Goal: Task Accomplishment & Management: Manage account settings

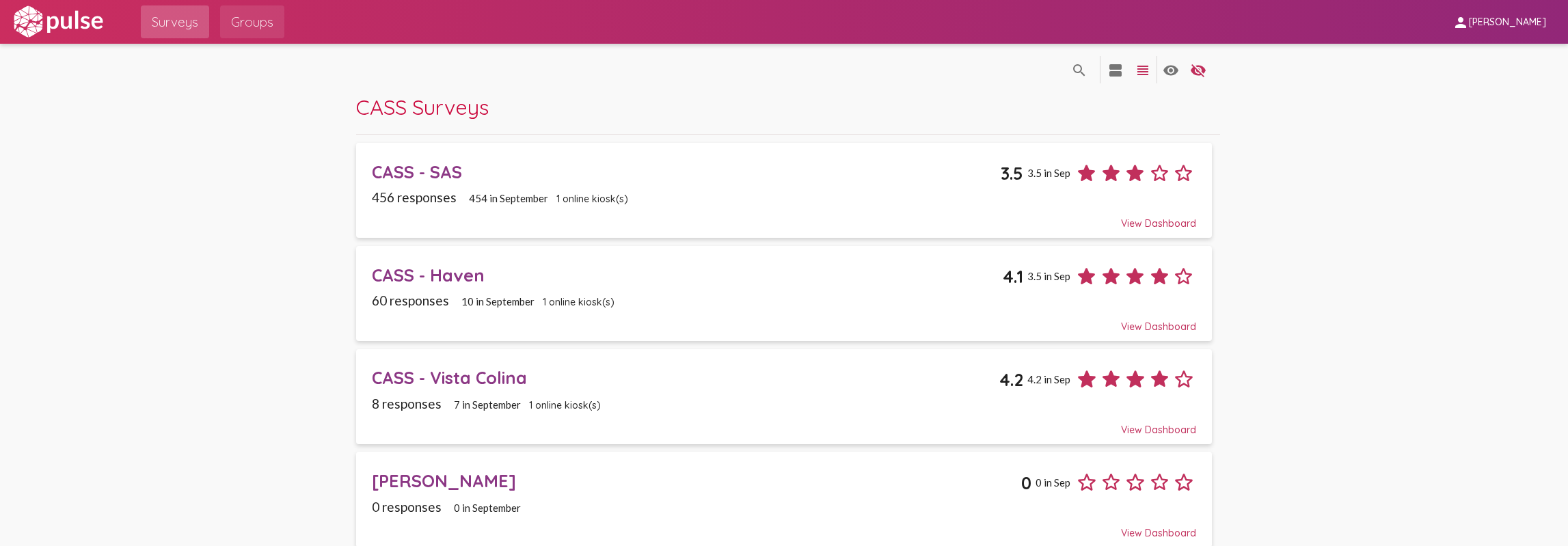
click at [238, 20] on span "Groups" at bounding box center [252, 22] width 42 height 25
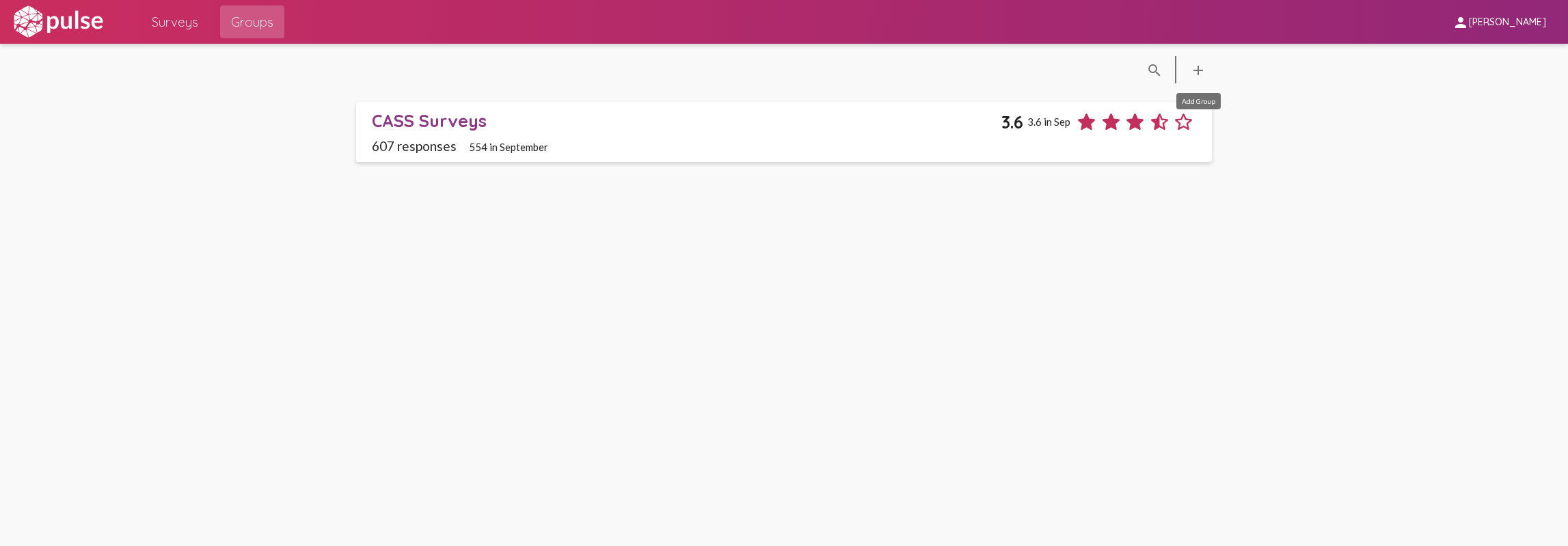
click at [1198, 69] on mat-icon "add" at bounding box center [1198, 71] width 16 height 16
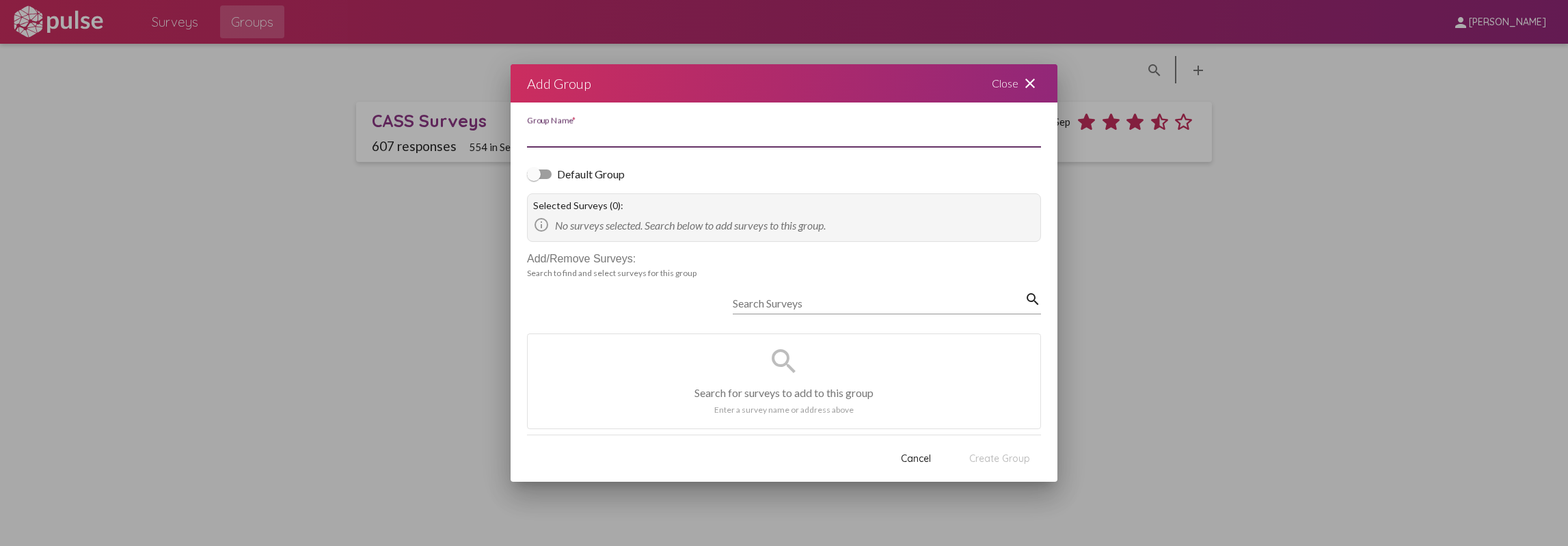
click at [667, 141] on input "Group Name *" at bounding box center [784, 136] width 514 height 13
click at [1181, 223] on div at bounding box center [784, 273] width 1568 height 546
click at [1032, 87] on mat-icon "close" at bounding box center [1030, 83] width 16 height 16
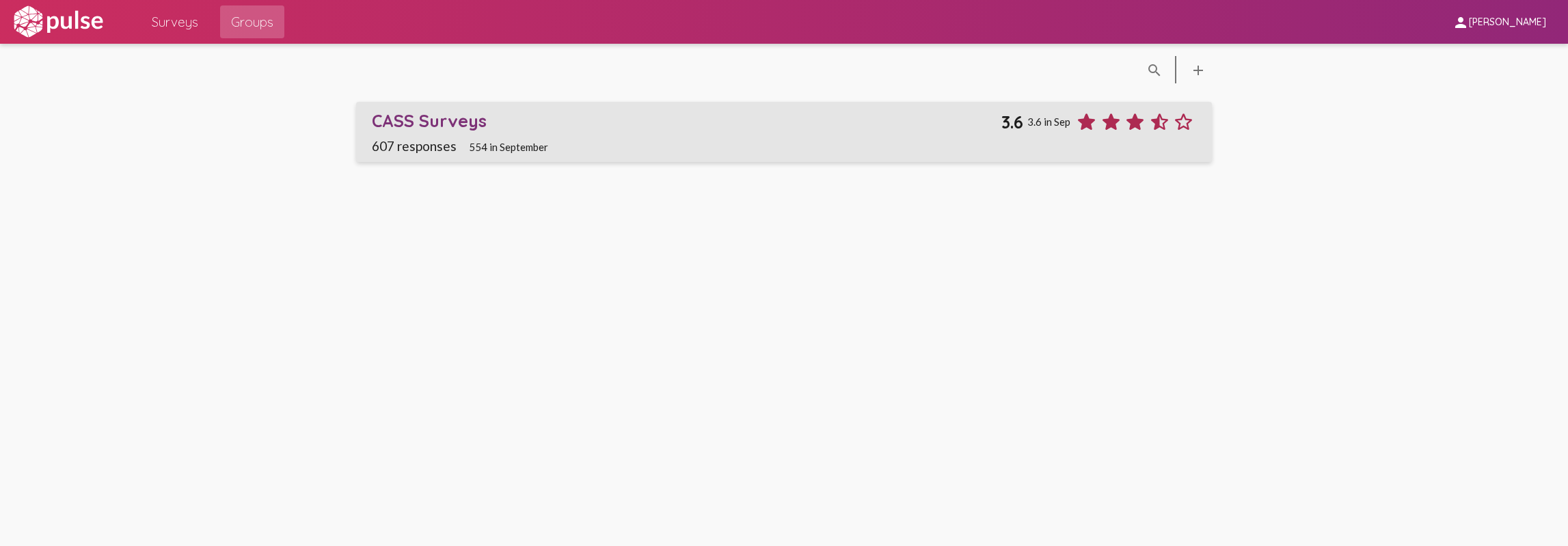
click at [476, 121] on div "CASS Surveys" at bounding box center [686, 121] width 630 height 21
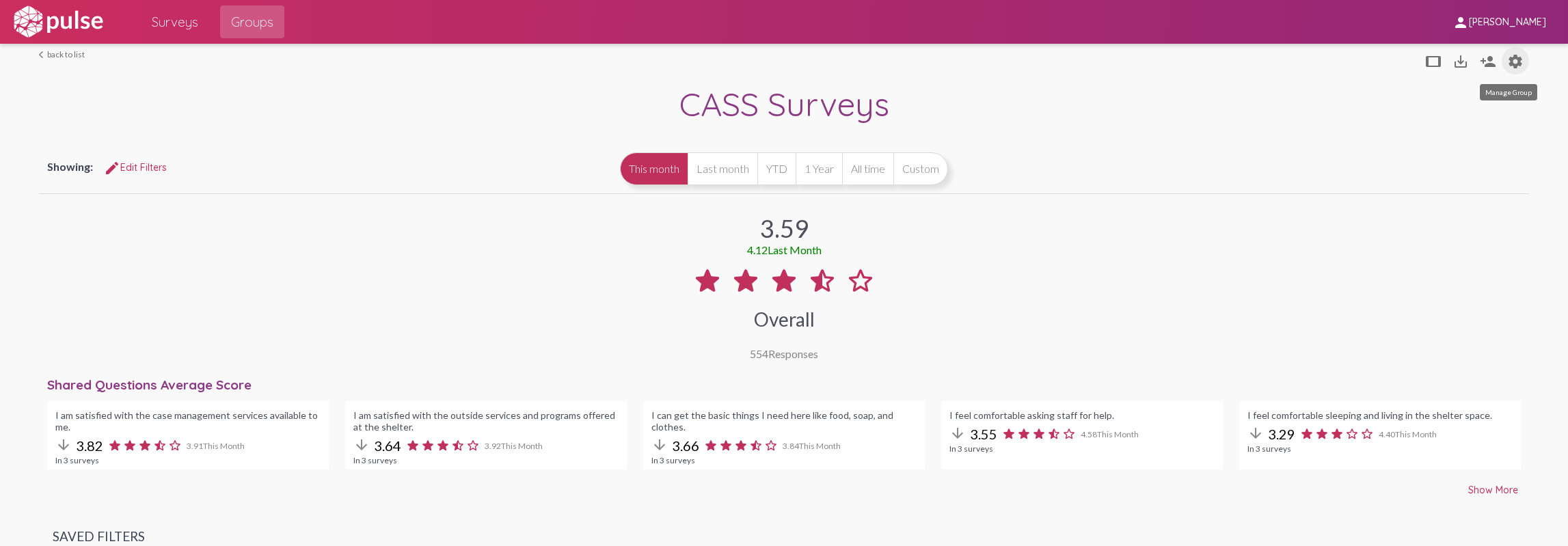
click at [1507, 57] on mat-icon "settings" at bounding box center [1515, 62] width 16 height 16
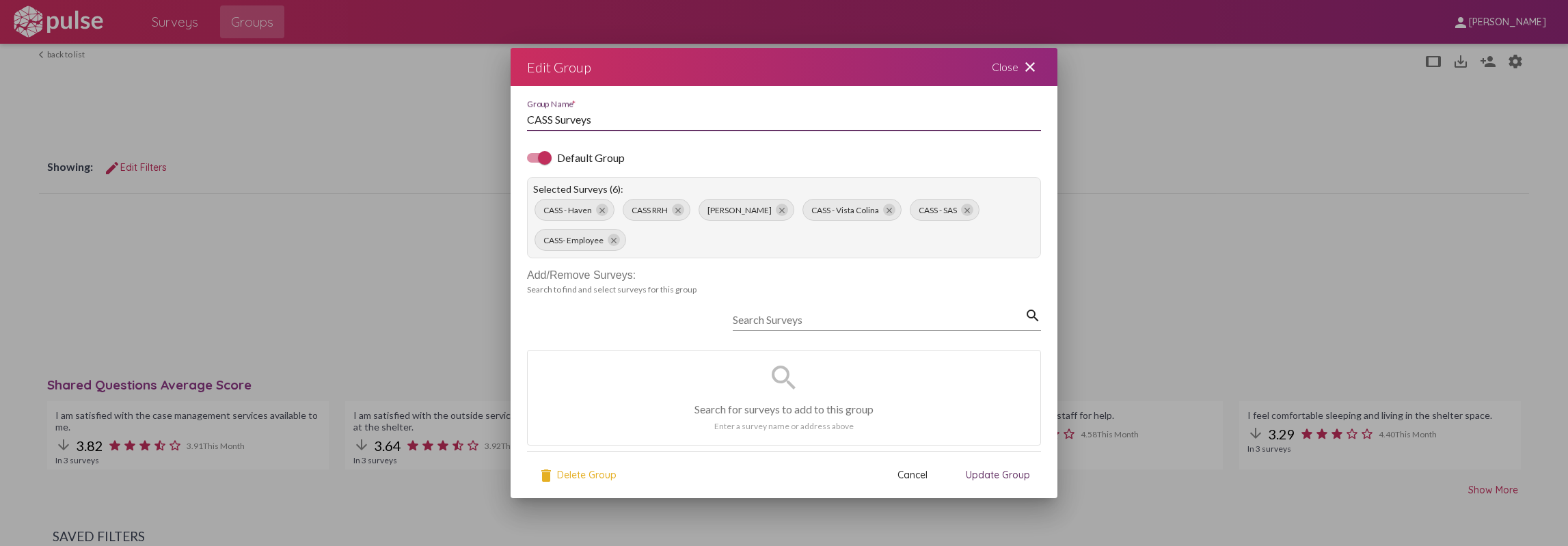
click at [769, 125] on input "CASS Surveys" at bounding box center [784, 120] width 514 height 13
click at [558, 122] on input "CASS Surveys" at bounding box center [784, 120] width 514 height 13
type input "CASS Client Surveys"
click at [988, 471] on span "Update Group" at bounding box center [998, 476] width 64 height 13
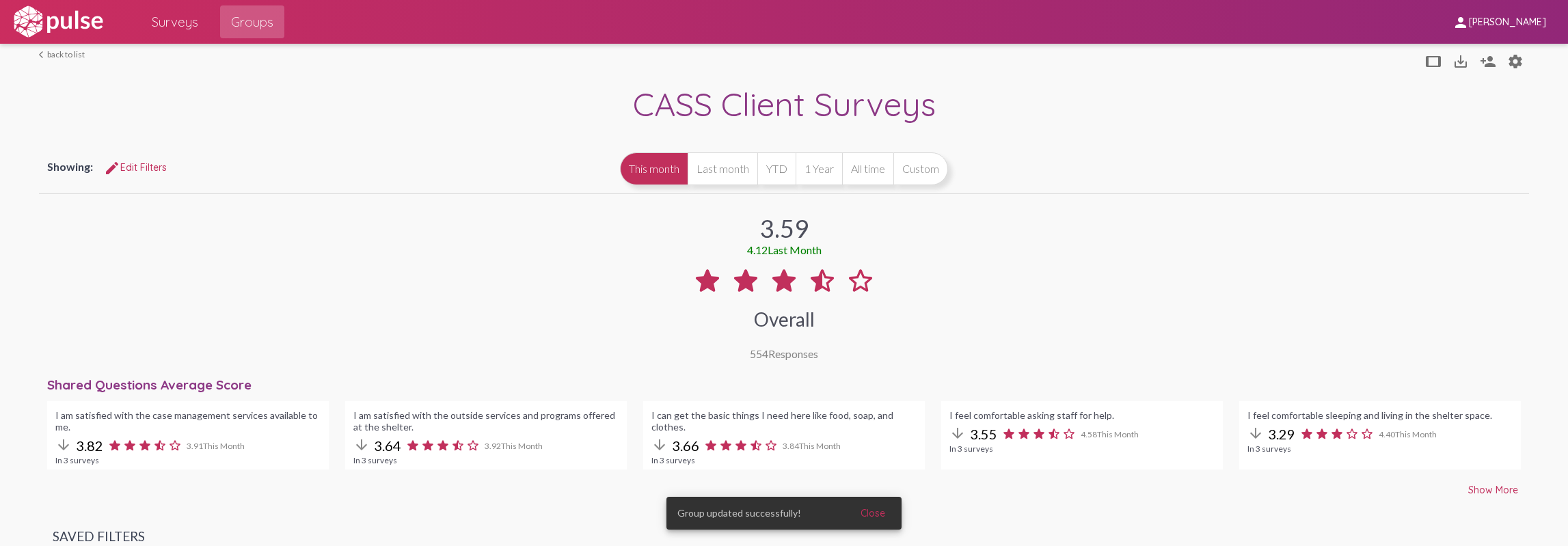
click at [70, 54] on link "arrow_back_ios back to list" at bounding box center [62, 54] width 46 height 10
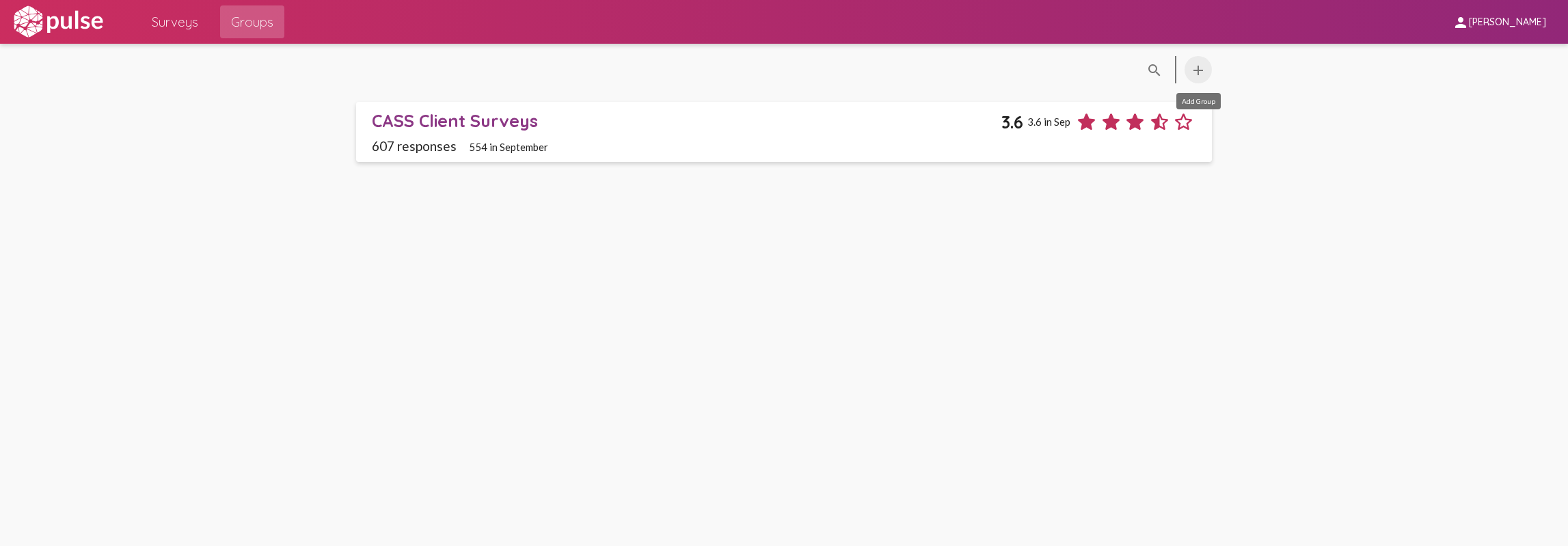
click at [1195, 75] on mat-icon "add" at bounding box center [1198, 71] width 16 height 16
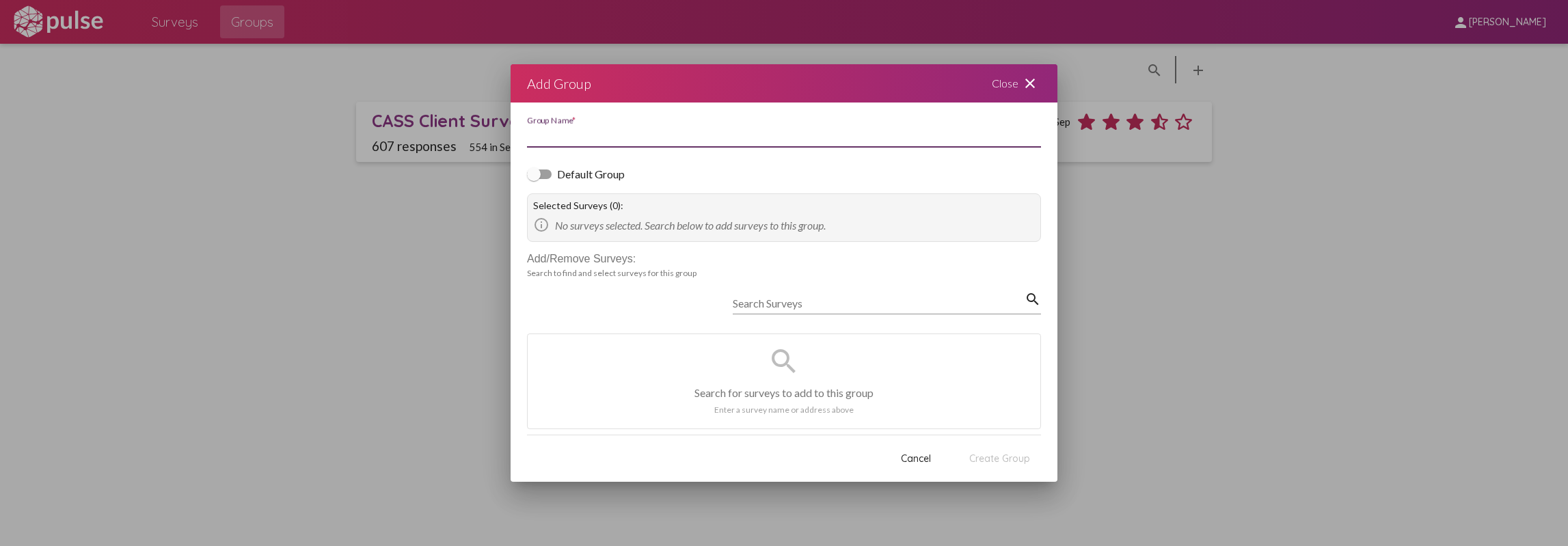
click at [854, 137] on input "Group Name *" at bounding box center [784, 136] width 514 height 13
type input "CASS Employee Survey"
click at [748, 298] on input "Search Surveys" at bounding box center [878, 304] width 292 height 13
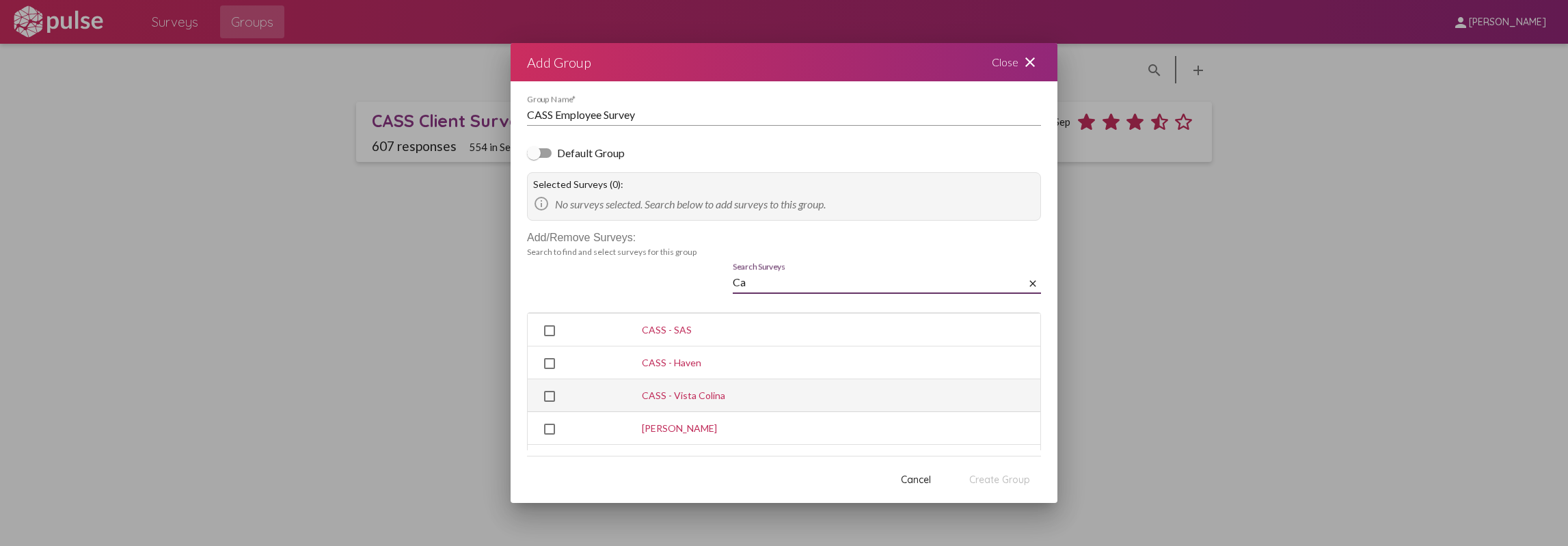
scroll to position [60, 0]
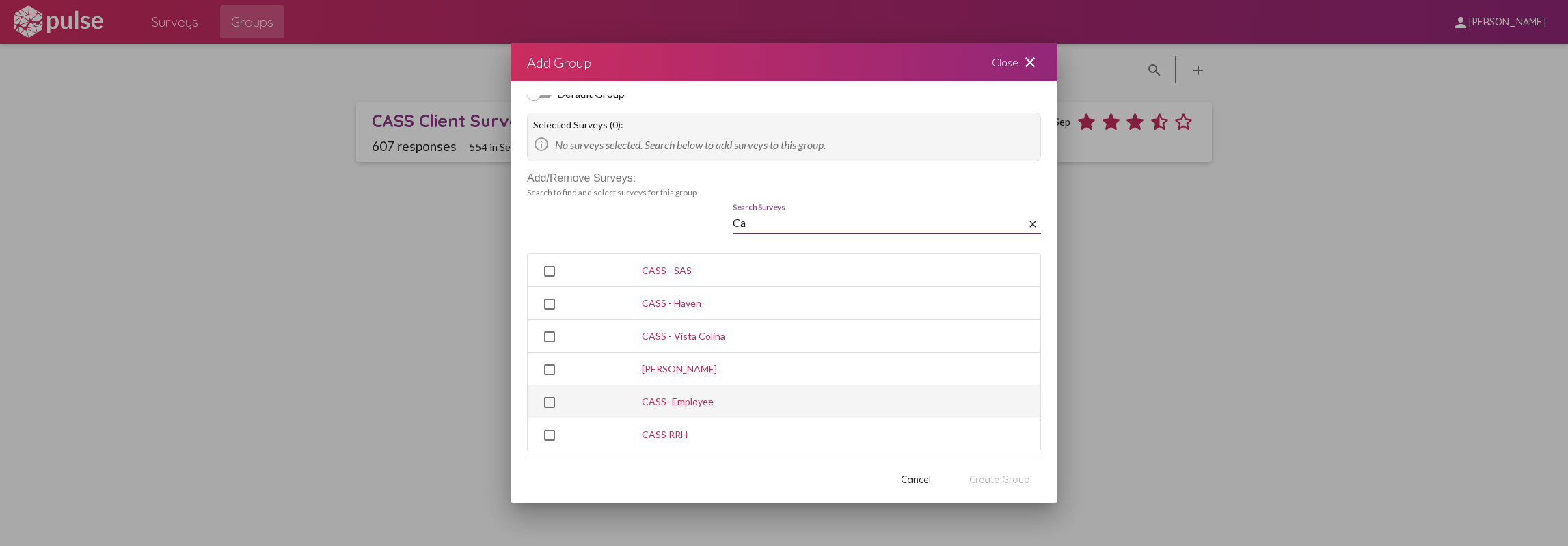
type input "Ca"
click at [542, 406] on td at bounding box center [585, 402] width 114 height 33
click at [551, 404] on span "Select CASS- Employee" at bounding box center [549, 403] width 11 height 11
click at [549, 408] on input "Select CASS- Employee" at bounding box center [549, 408] width 1 height 1
checkbox input "true"
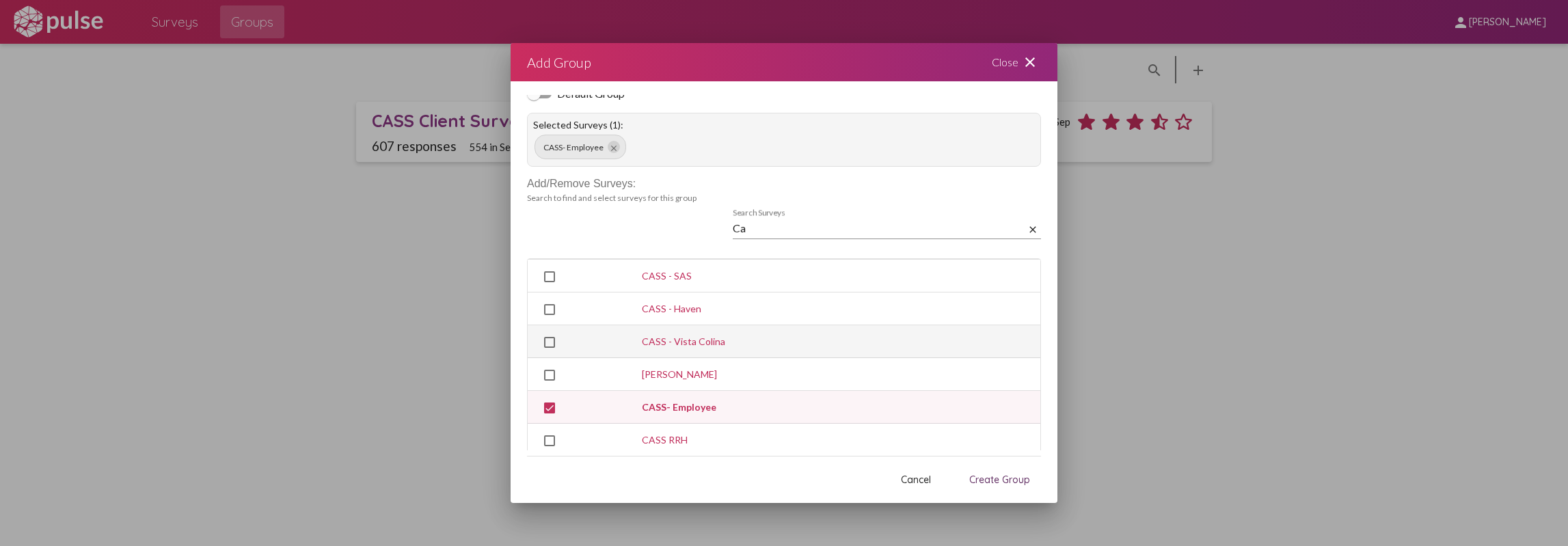
scroll to position [0, 0]
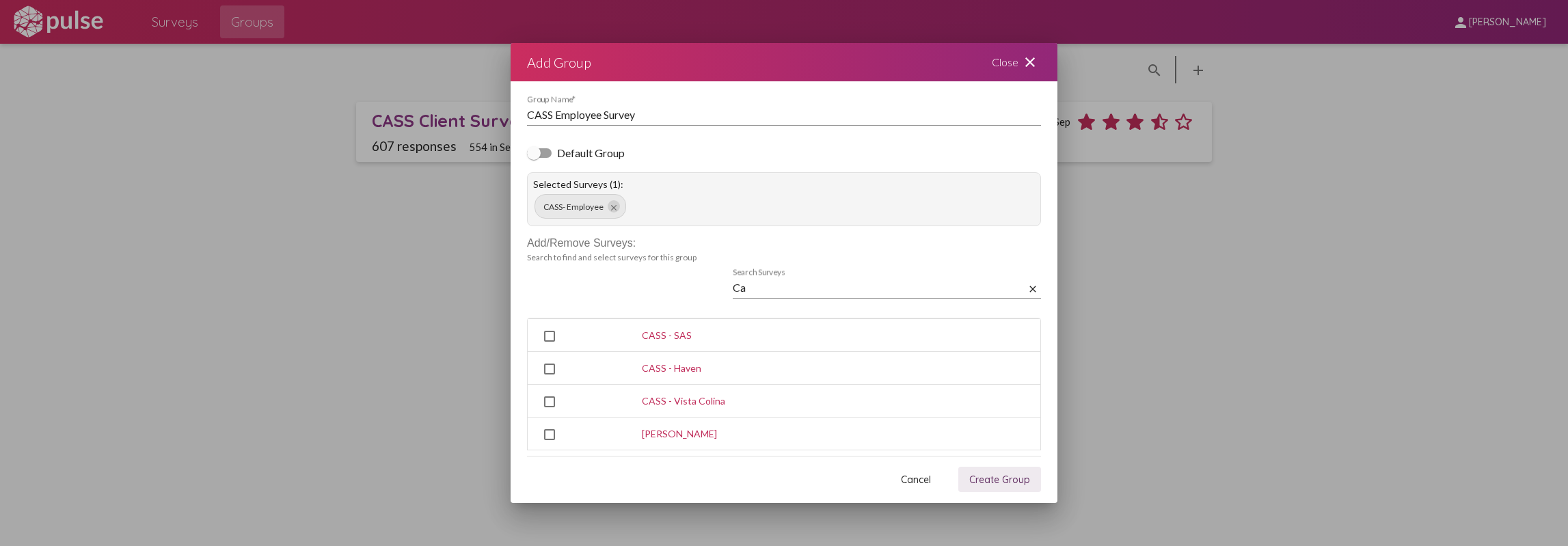
click at [985, 483] on span "Create Group" at bounding box center [1000, 480] width 61 height 13
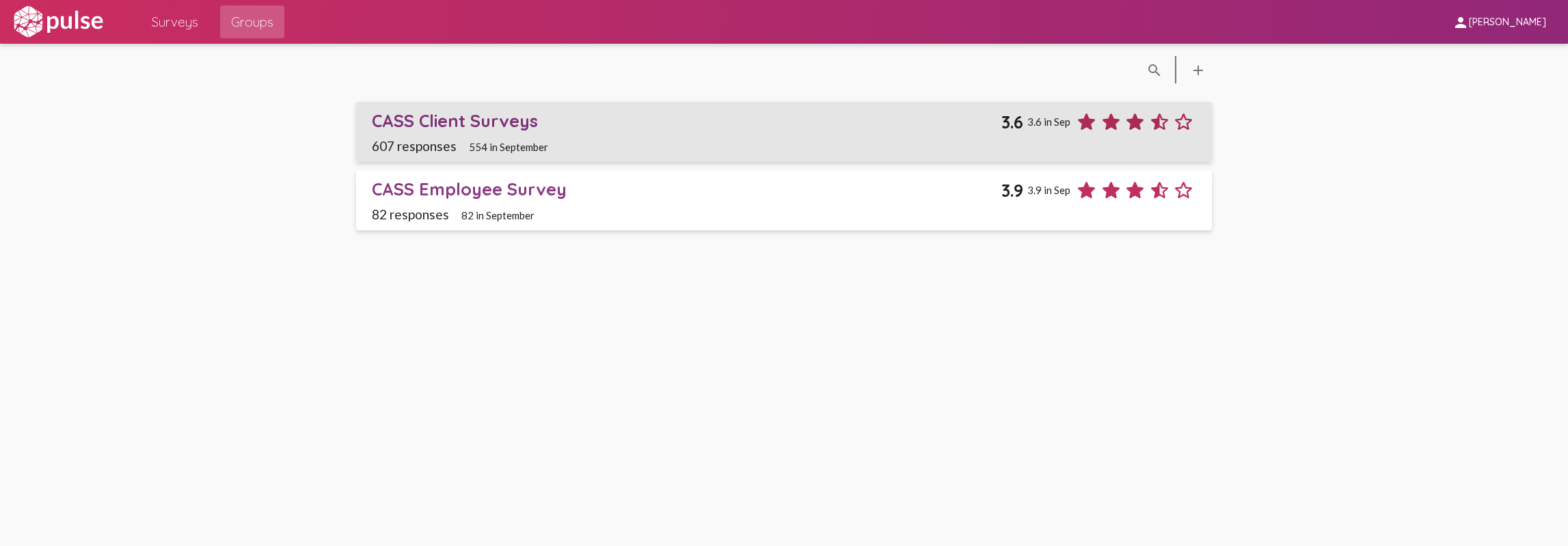
click at [754, 147] on div "607 responses 554 in September" at bounding box center [784, 147] width 824 height 16
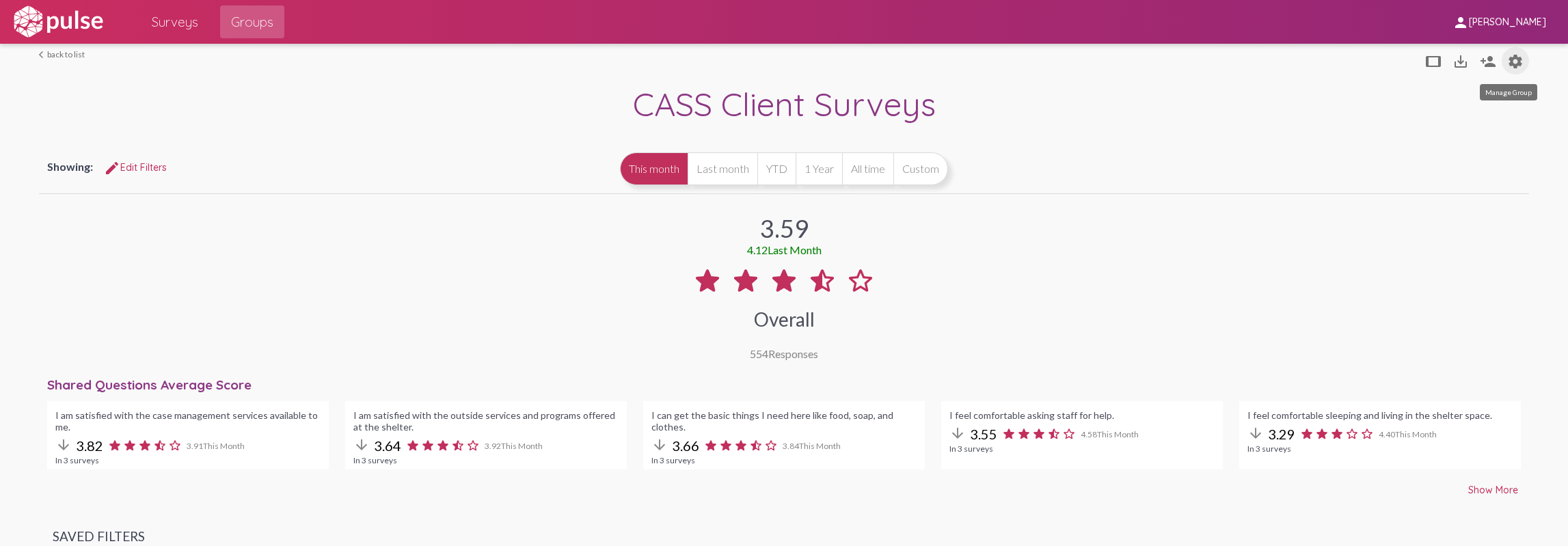
click at [1507, 62] on mat-icon "settings" at bounding box center [1515, 62] width 16 height 16
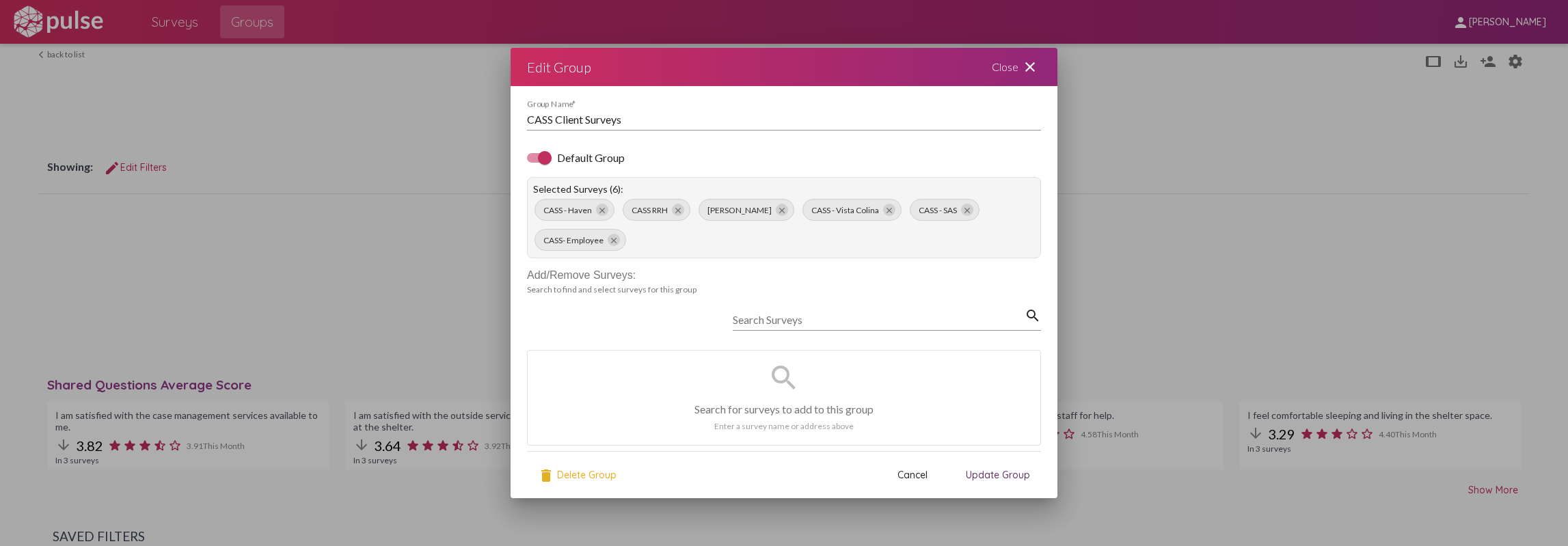
click at [761, 314] on input "Search Surveys" at bounding box center [878, 320] width 292 height 13
click at [328, 239] on div at bounding box center [784, 273] width 1568 height 546
click at [611, 240] on mat-icon "close" at bounding box center [614, 240] width 10 height 10
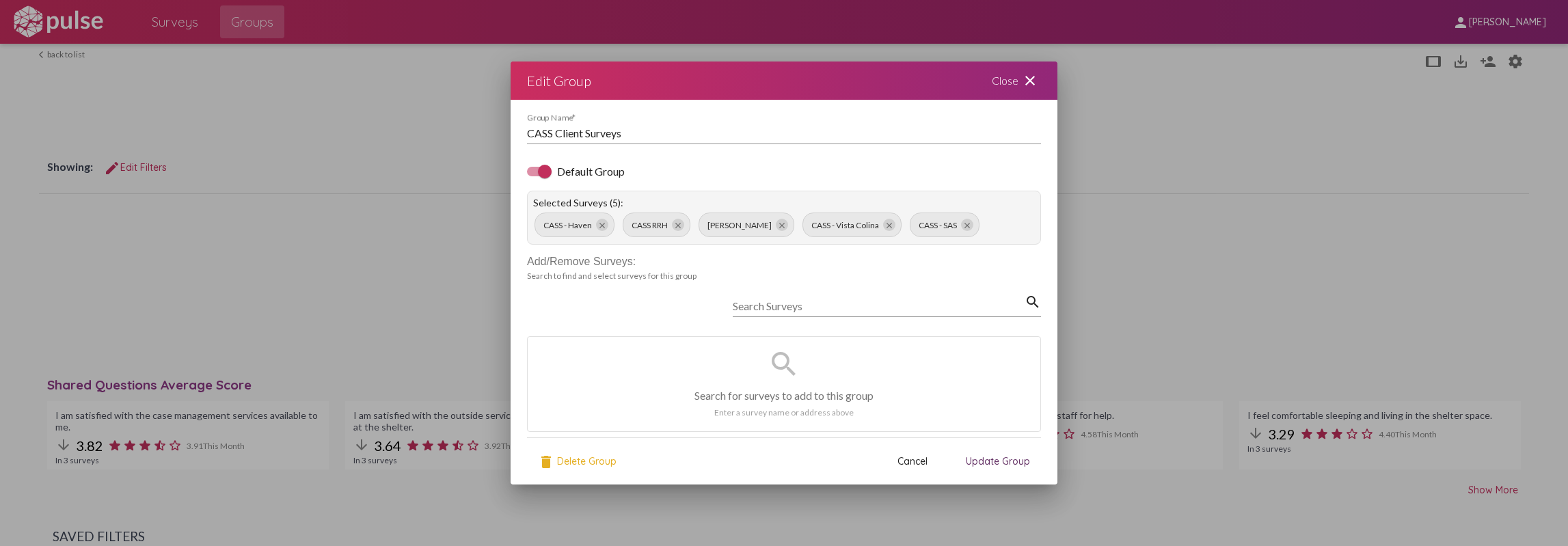
click at [980, 454] on span "Update Group" at bounding box center [998, 461] width 64 height 25
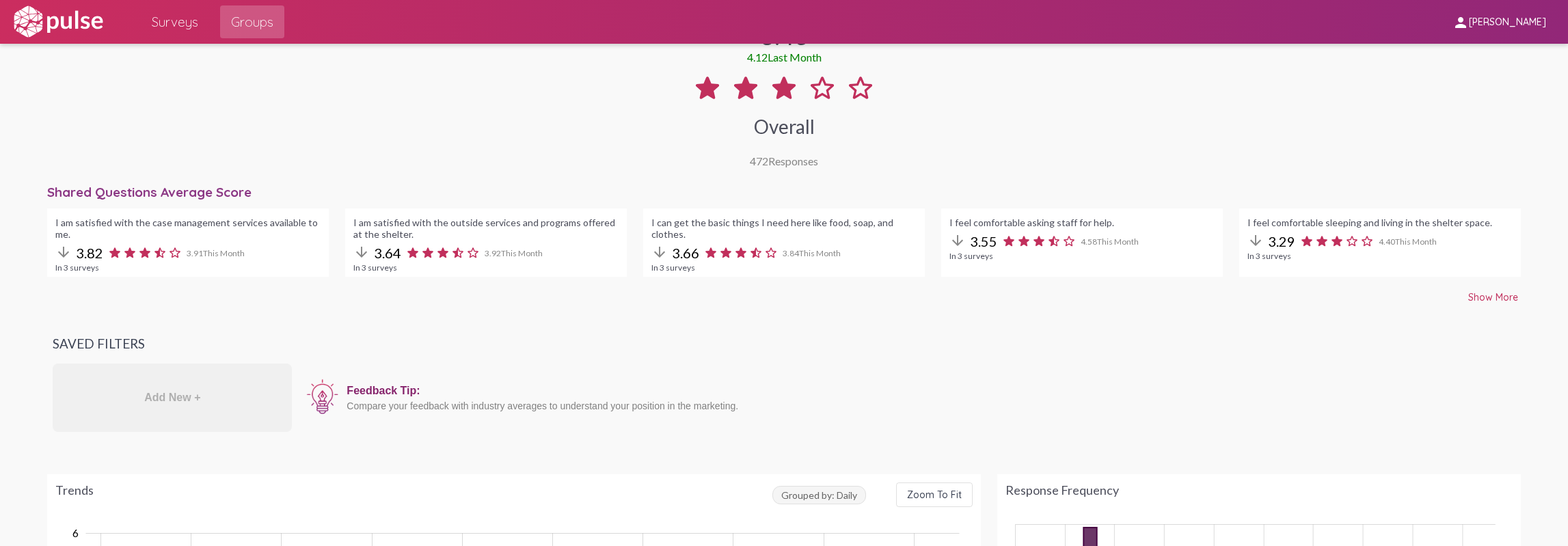
scroll to position [56, 0]
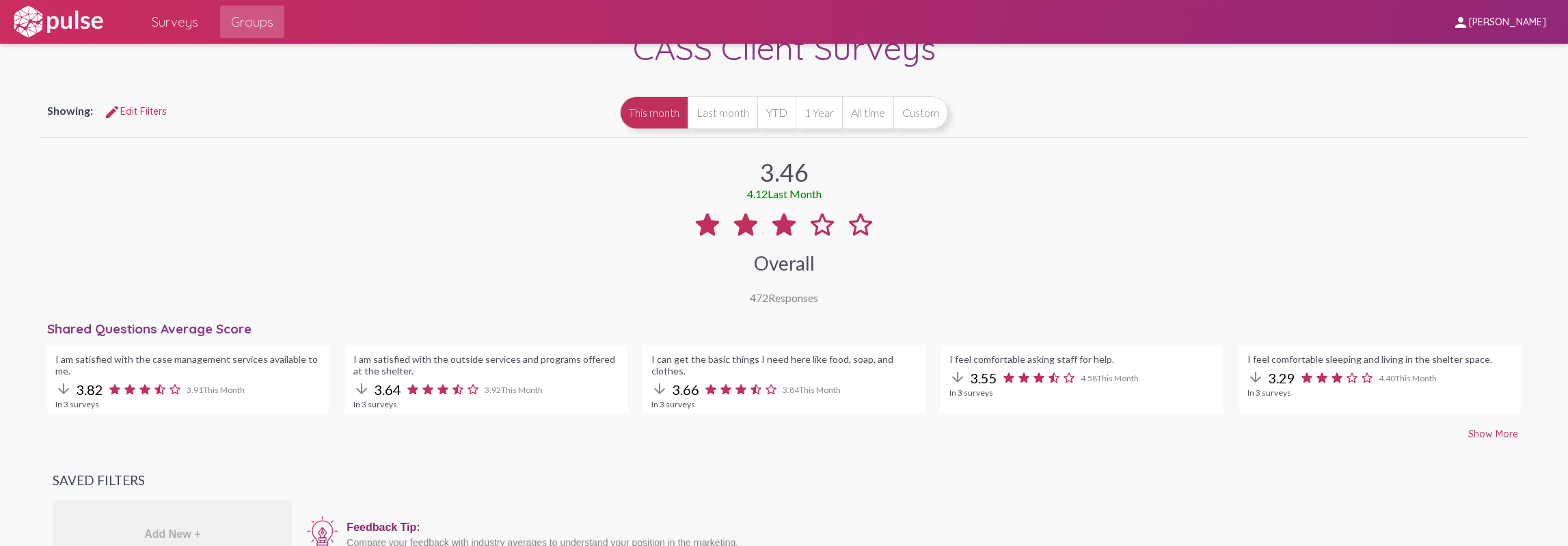
click at [185, 25] on span "Surveys" at bounding box center [175, 22] width 46 height 25
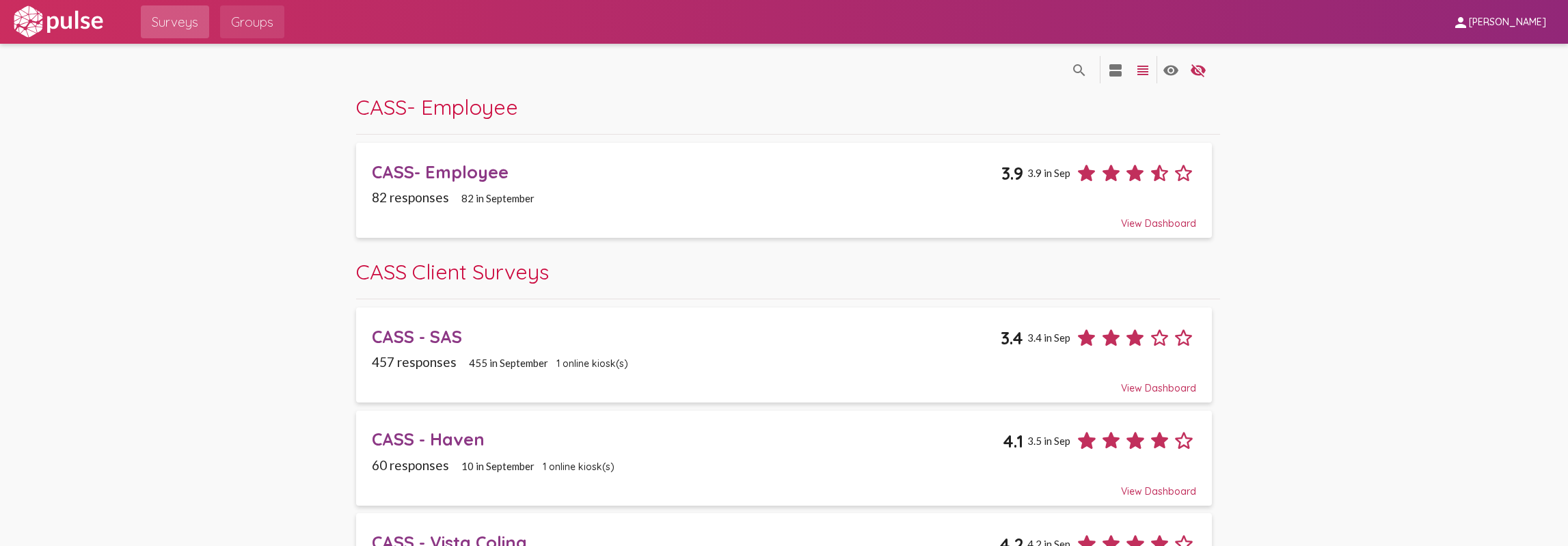
click at [257, 22] on span "Groups" at bounding box center [252, 22] width 42 height 25
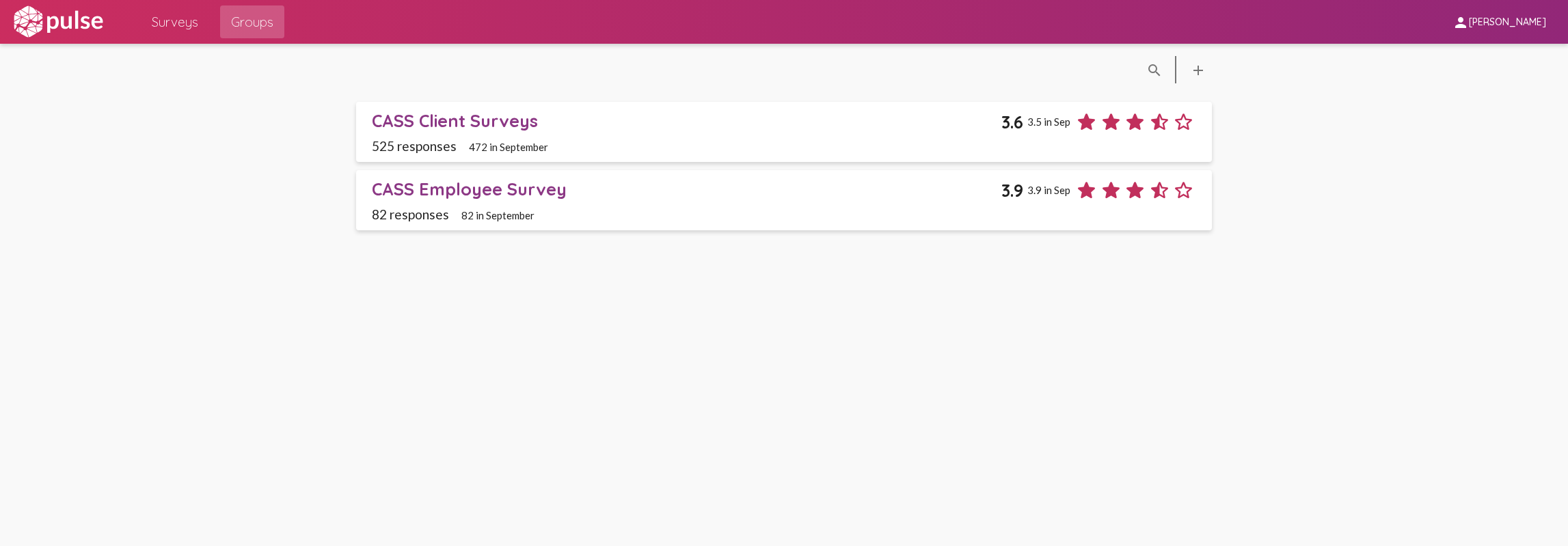
click at [491, 182] on div "CASS Employee Survey" at bounding box center [686, 189] width 630 height 21
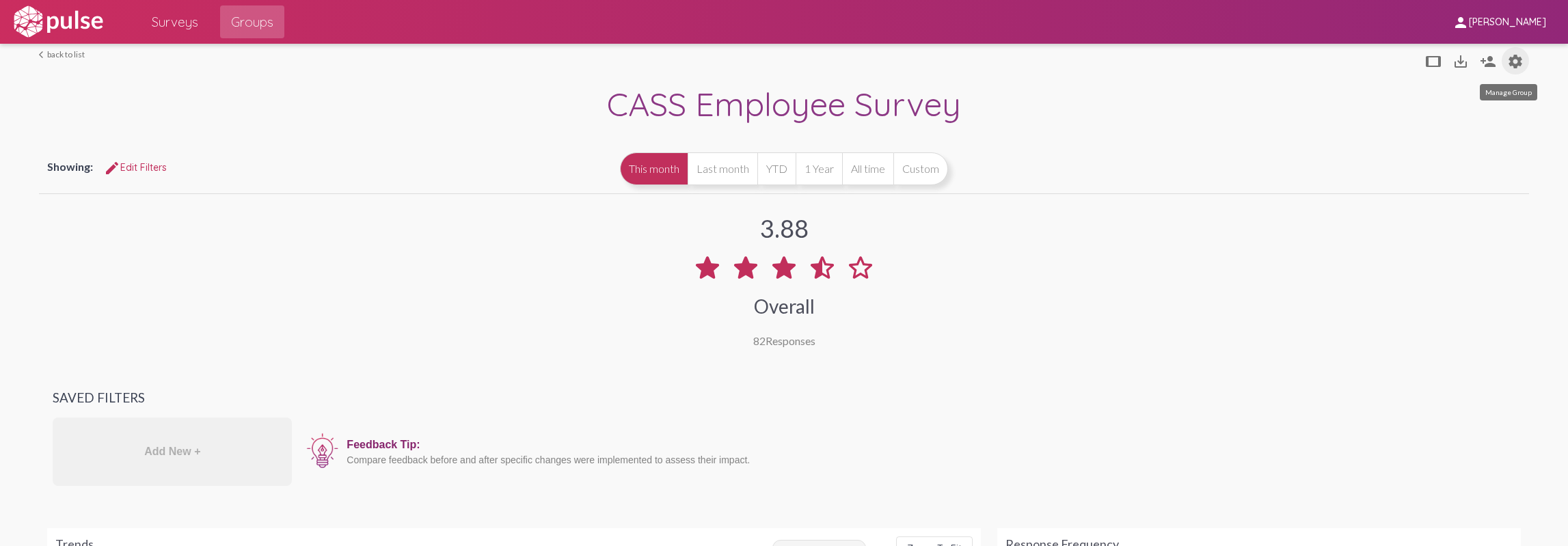
click at [1513, 64] on mat-icon "settings" at bounding box center [1515, 62] width 16 height 16
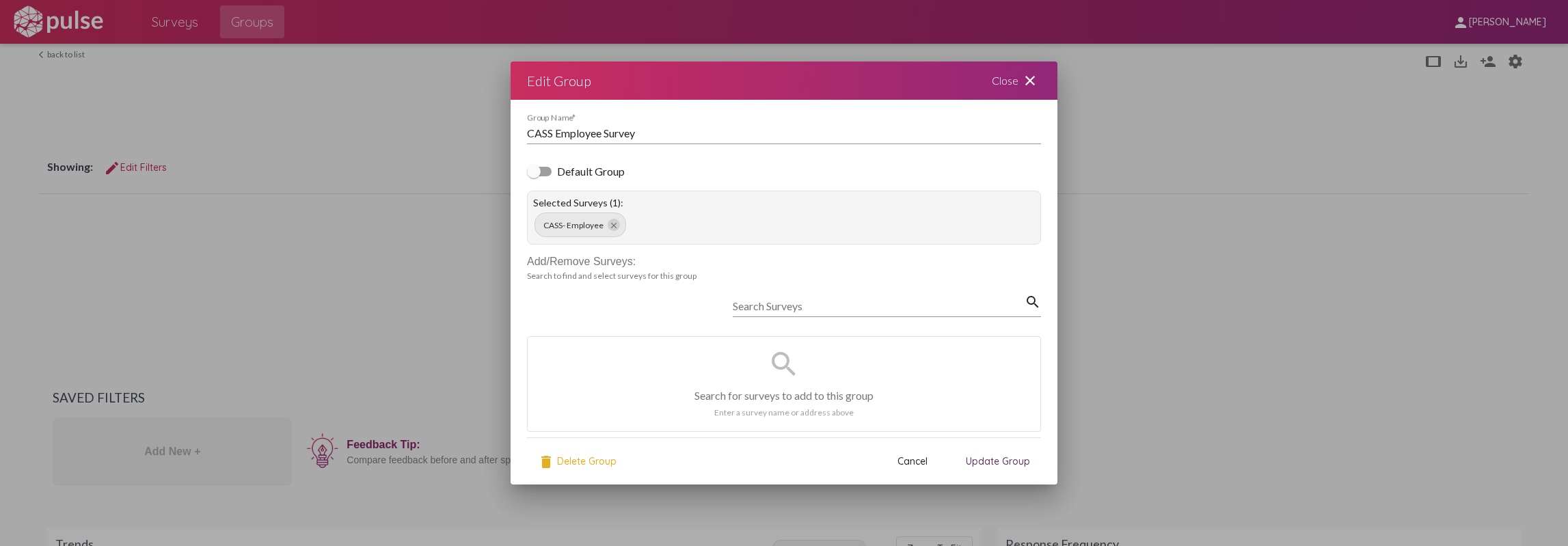
click at [1031, 78] on mat-icon "close" at bounding box center [1030, 80] width 16 height 16
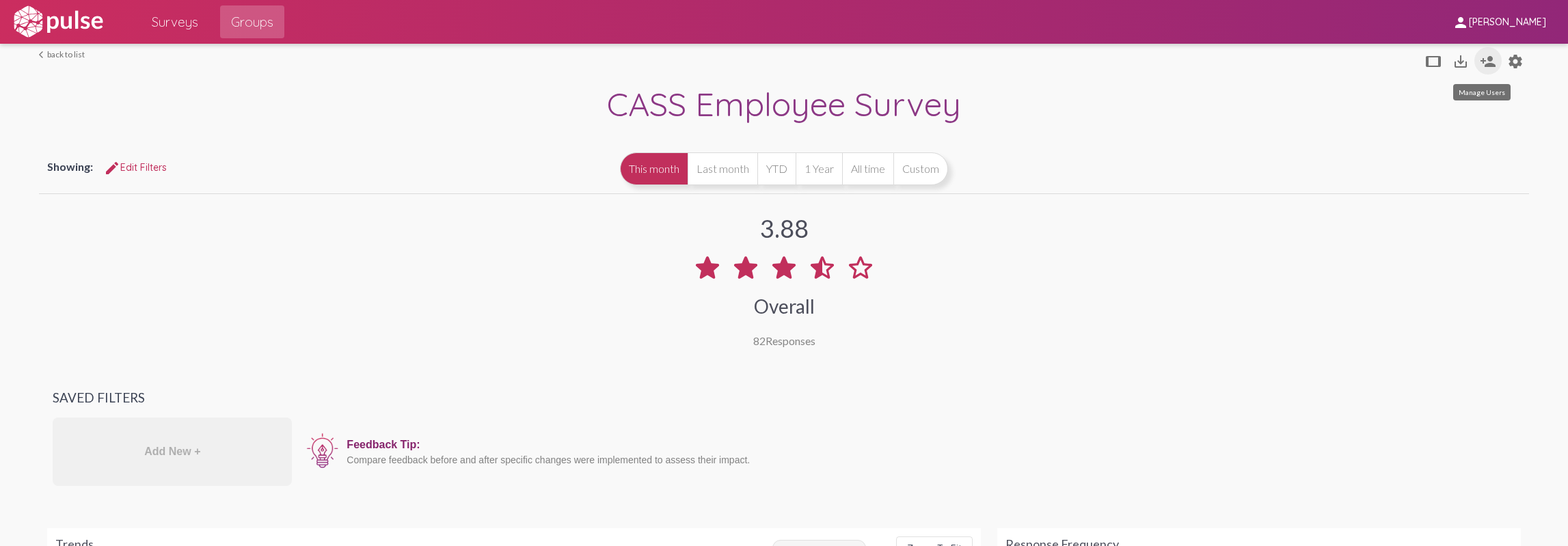
click at [1488, 56] on button "person_add" at bounding box center [1488, 61] width 28 height 28
click at [1480, 65] on mat-icon "person_add" at bounding box center [1488, 62] width 16 height 16
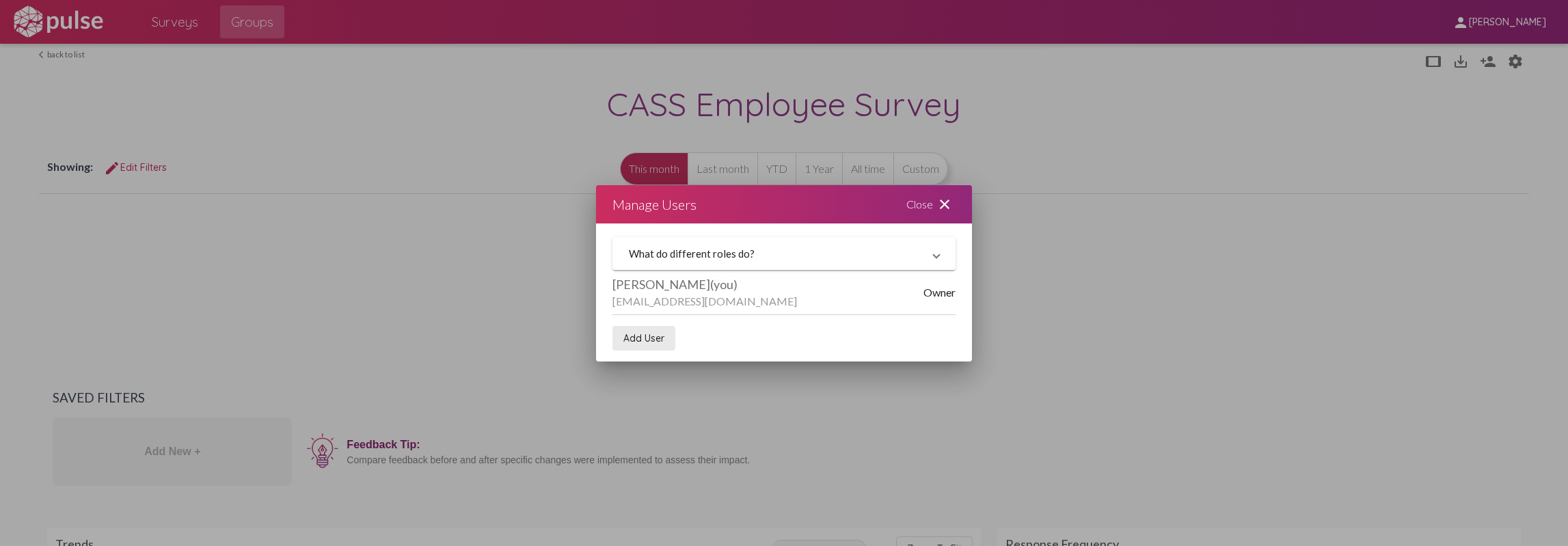
click at [642, 337] on span "Add User" at bounding box center [644, 339] width 41 height 13
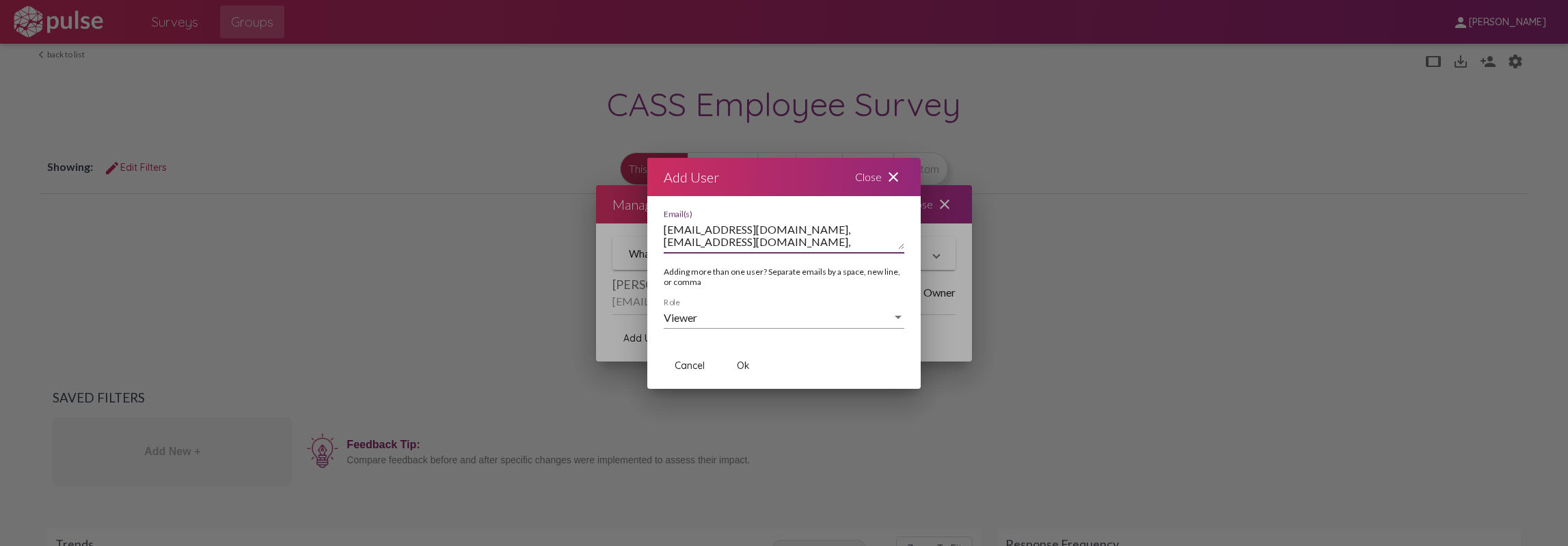
click at [708, 244] on textarea "[EMAIL_ADDRESS][DOMAIN_NAME], [EMAIL_ADDRESS][DOMAIN_NAME], [PERSON_NAME]" at bounding box center [784, 236] width 240 height 28
type textarea "[EMAIL_ADDRESS][DOMAIN_NAME], [EMAIL_ADDRESS][DOMAIN_NAME], [PERSON_NAME][EMAIL…"
click at [864, 315] on div "Viewer" at bounding box center [778, 318] width 229 height 13
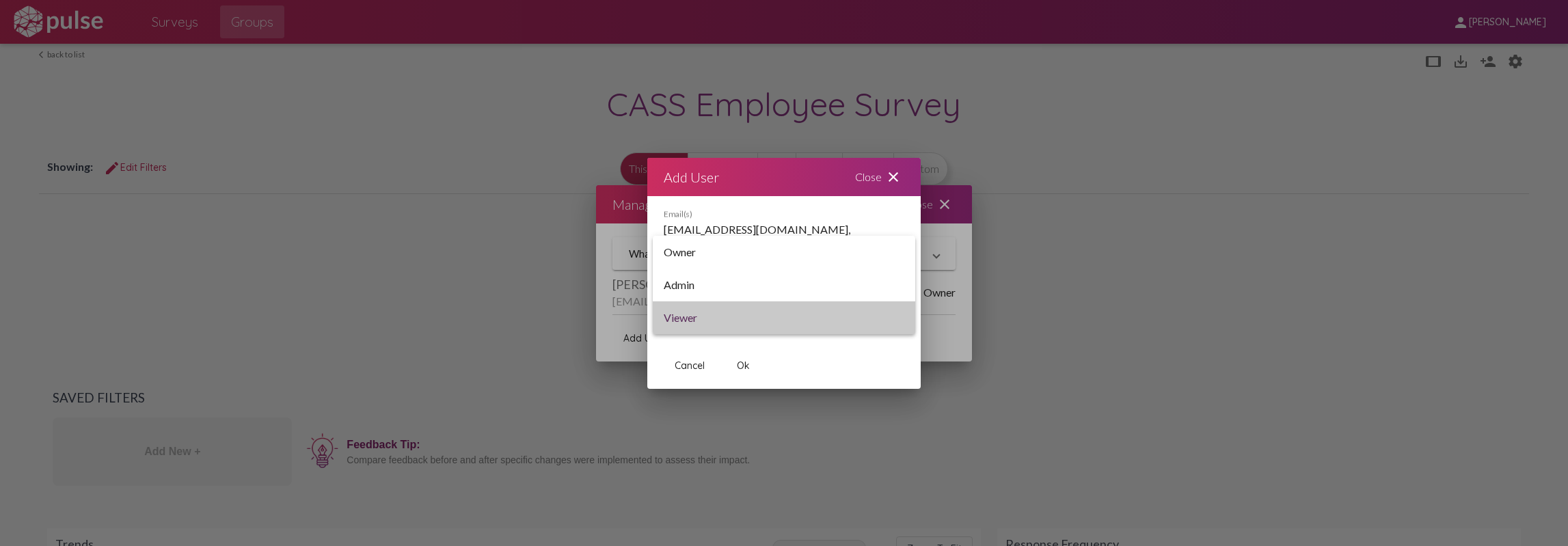
click at [864, 315] on span "Viewer" at bounding box center [784, 317] width 240 height 33
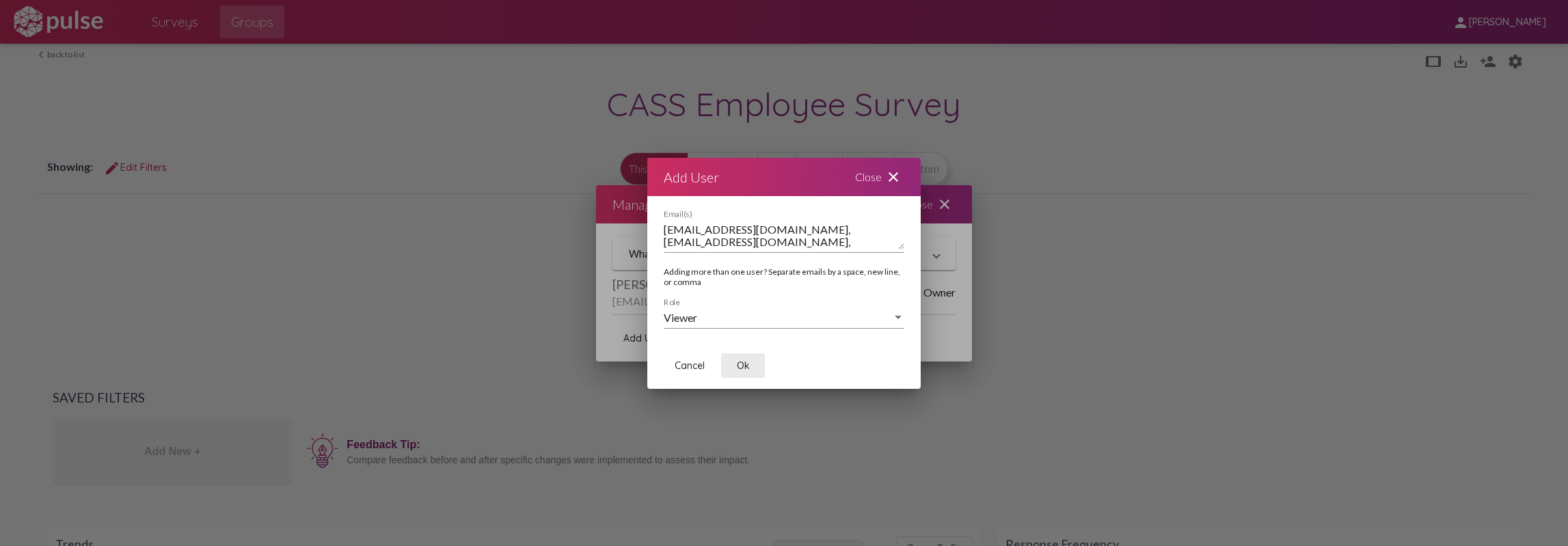
click at [741, 365] on span "Ok" at bounding box center [743, 365] width 13 height 13
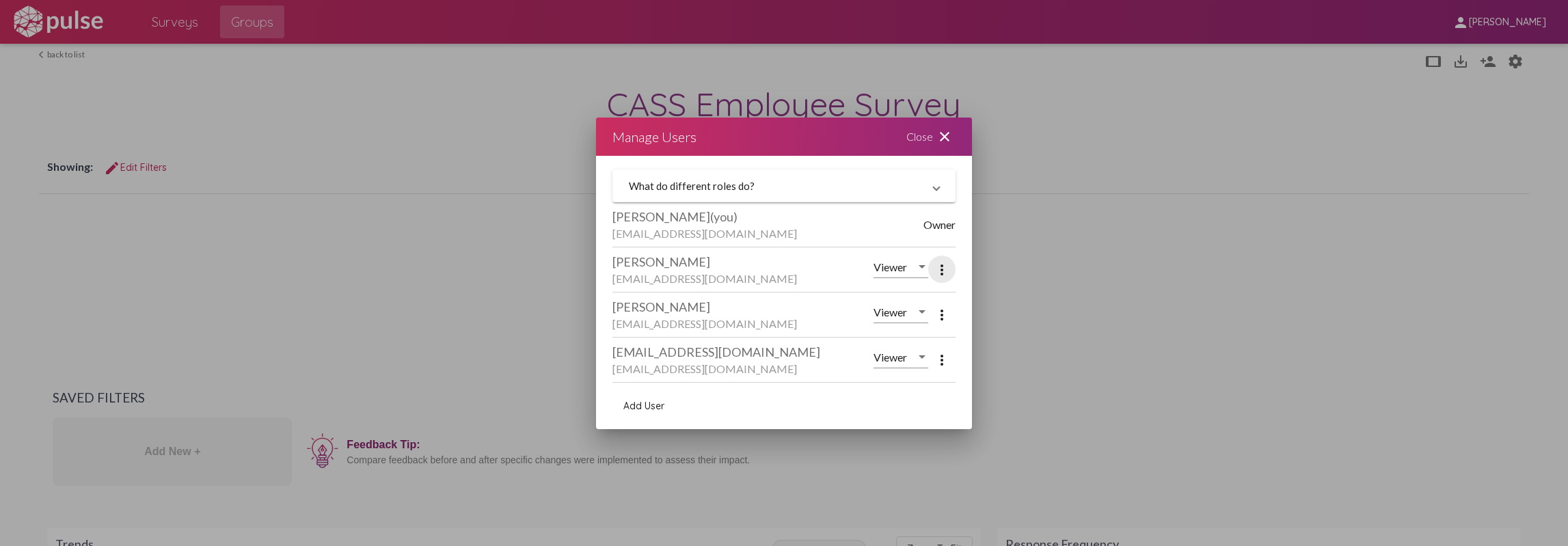
click at [945, 273] on mat-icon "more_vert" at bounding box center [942, 270] width 16 height 16
click at [945, 273] on div at bounding box center [784, 273] width 1568 height 546
click at [947, 133] on mat-icon "close" at bounding box center [944, 137] width 16 height 16
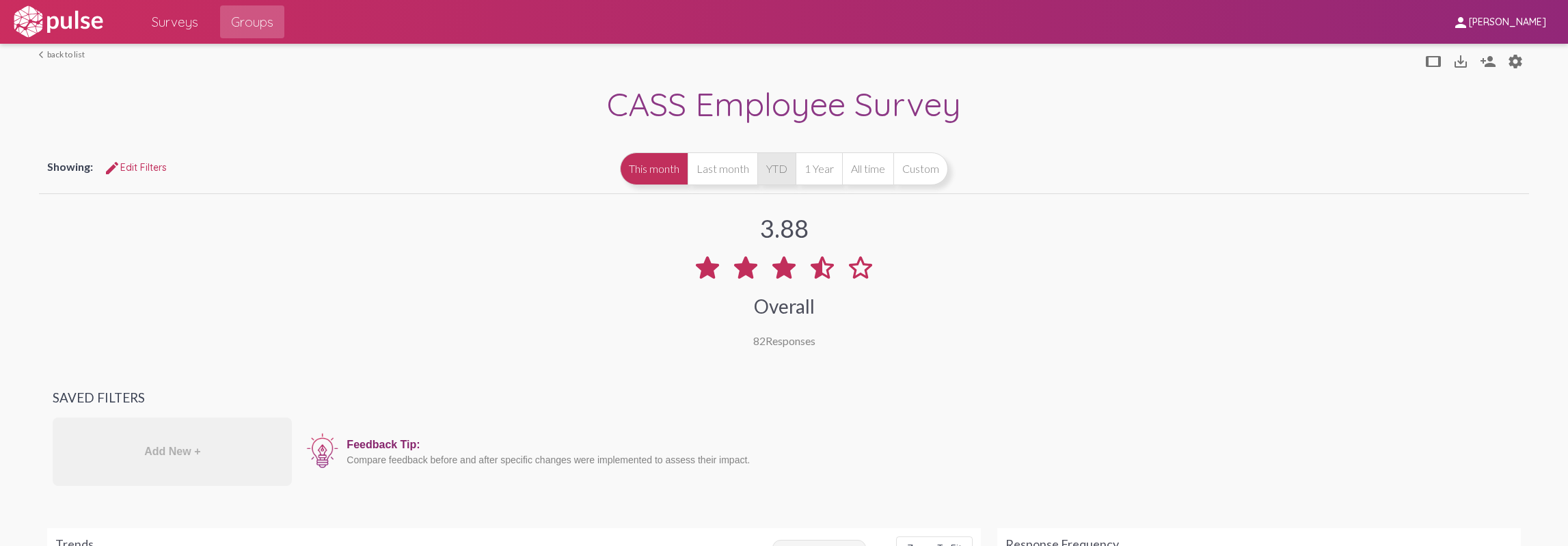
click at [775, 166] on button "YTD" at bounding box center [776, 169] width 38 height 33
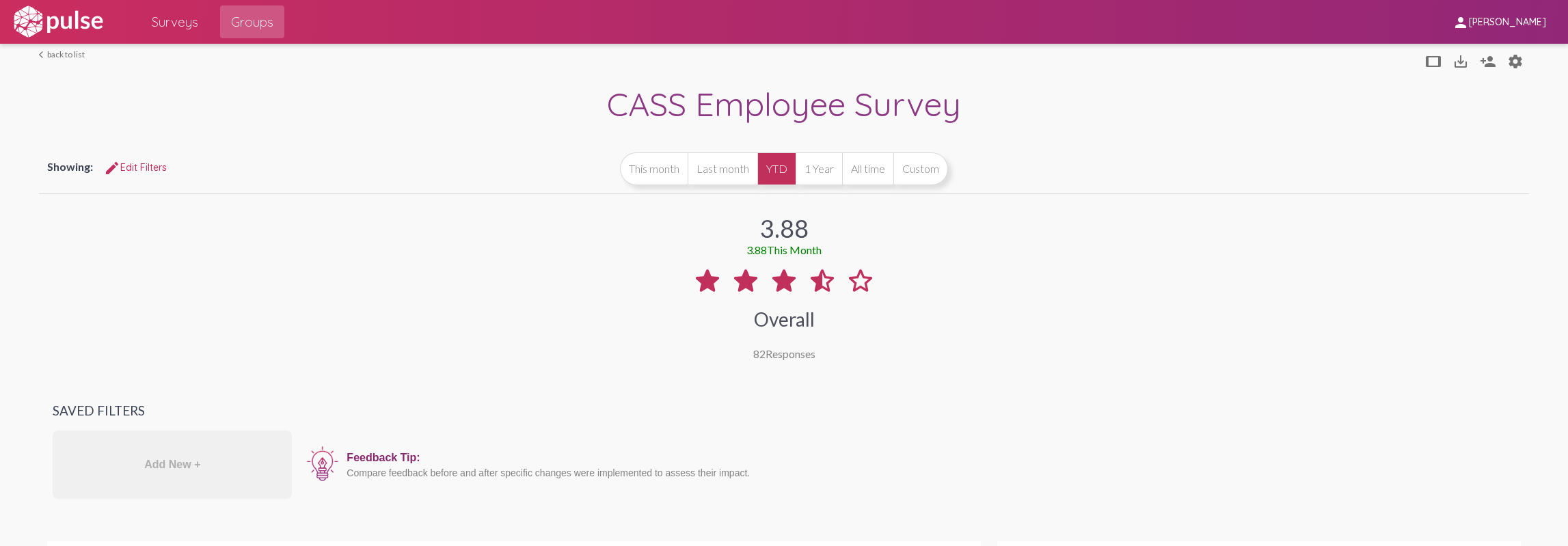
click at [160, 14] on span "Surveys" at bounding box center [175, 22] width 46 height 25
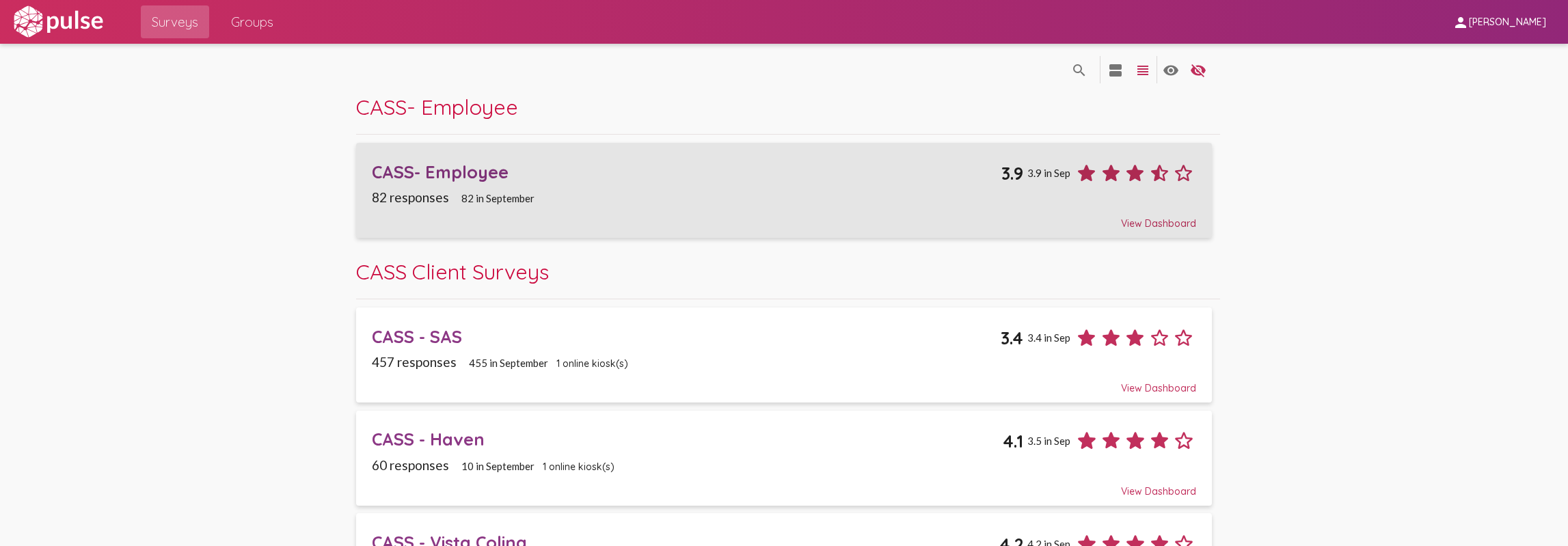
click at [452, 175] on div "CASS- Employee" at bounding box center [686, 172] width 630 height 21
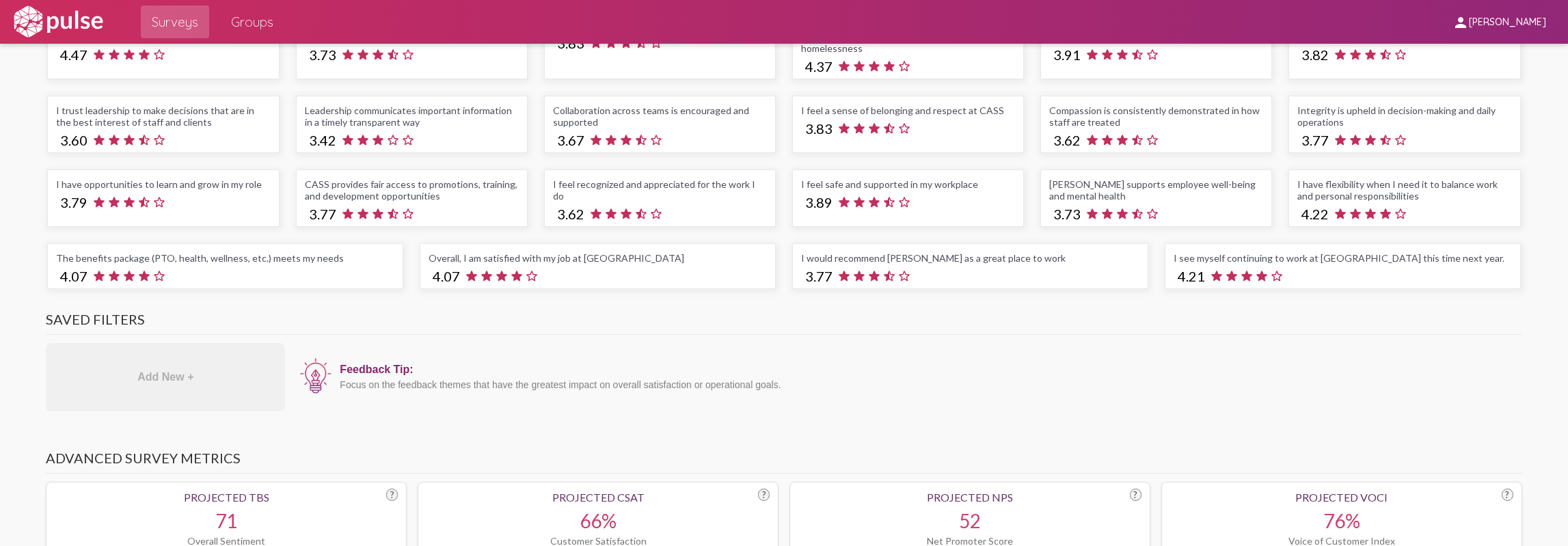
scroll to position [113, 0]
